Goal: Check status

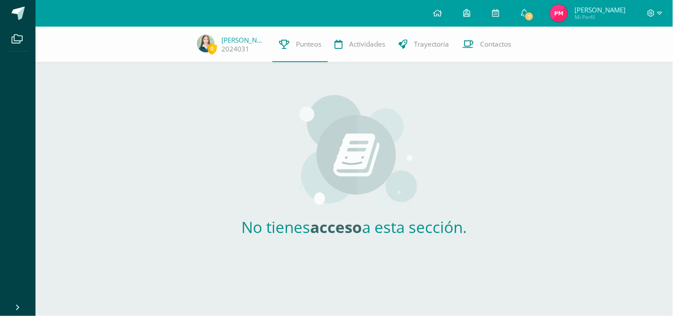
click at [277, 51] on link "Punteos" at bounding box center [299, 44] width 55 height 35
